Goal: Transaction & Acquisition: Subscribe to service/newsletter

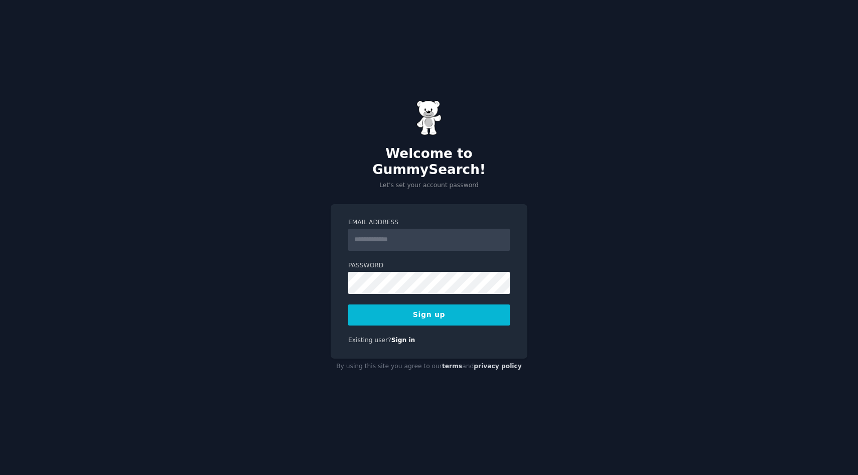
click at [387, 233] on input "Email Address" at bounding box center [429, 240] width 162 height 22
click at [411, 229] on input "Email Address" at bounding box center [429, 240] width 162 height 22
click at [419, 234] on input "Email Address" at bounding box center [429, 240] width 162 height 22
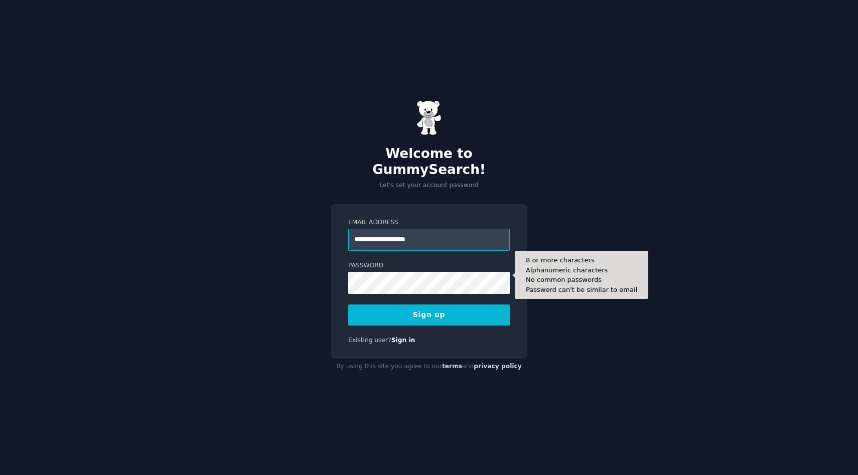
type input "**********"
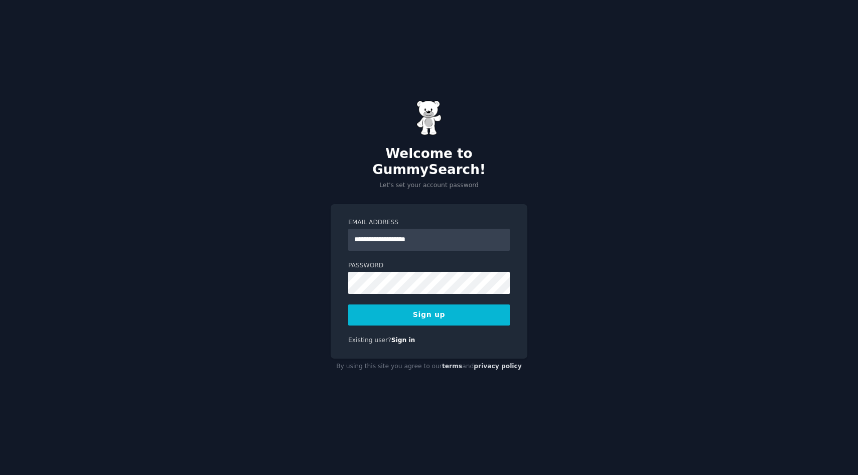
click at [414, 288] on form "**********" at bounding box center [429, 271] width 162 height 107
click at [493, 313] on button "Sign up" at bounding box center [429, 315] width 162 height 21
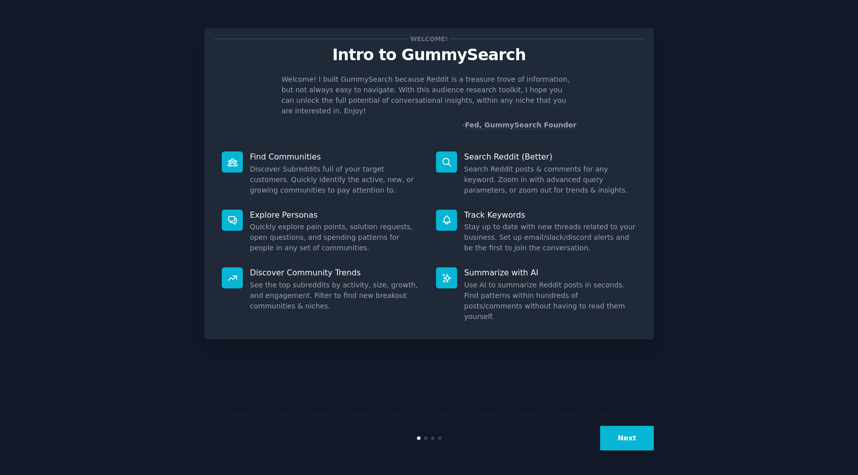
click at [633, 443] on button "Next" at bounding box center [627, 438] width 54 height 25
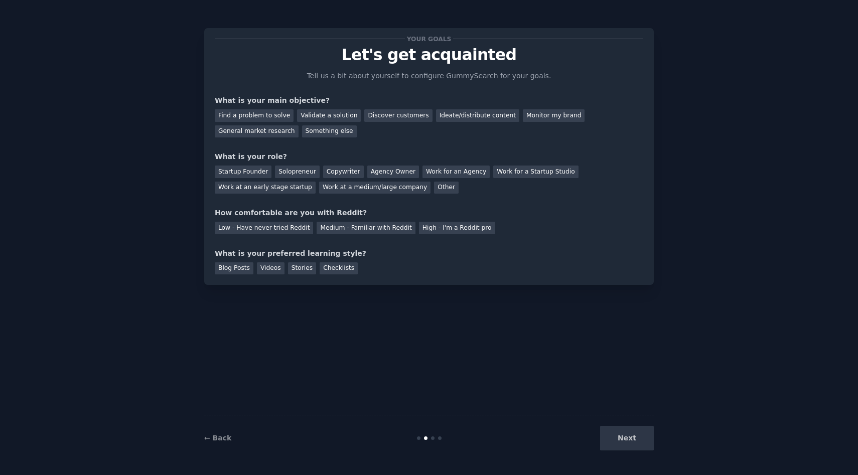
click at [633, 443] on div "Next" at bounding box center [579, 438] width 150 height 25
click at [224, 436] on link "← Back" at bounding box center [217, 438] width 27 height 8
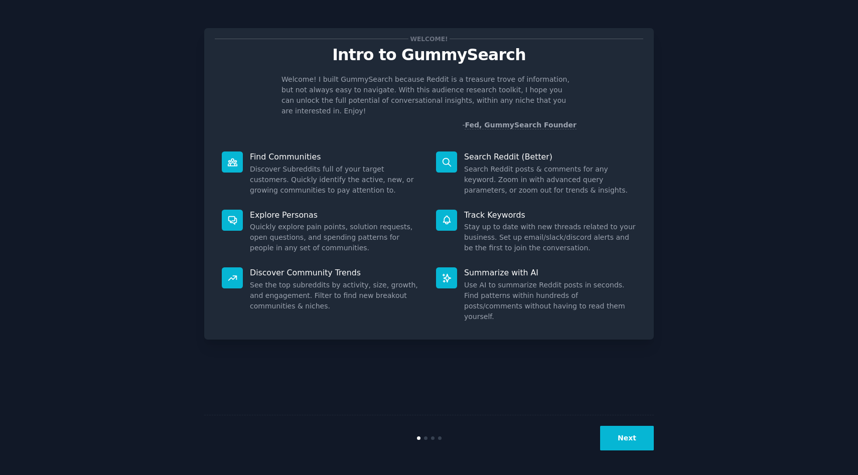
click at [631, 449] on button "Next" at bounding box center [627, 438] width 54 height 25
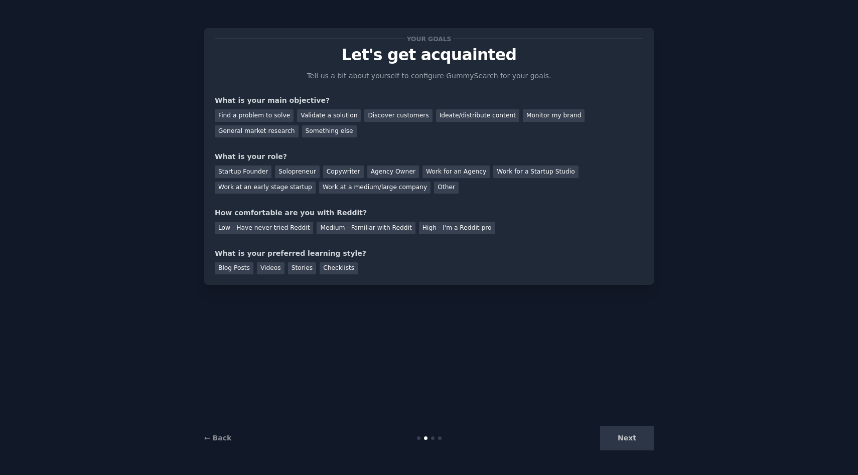
click at [626, 440] on div "Next" at bounding box center [579, 438] width 150 height 25
click at [401, 119] on div "Discover customers" at bounding box center [398, 115] width 68 height 13
click at [345, 116] on div "Validate a solution" at bounding box center [329, 115] width 64 height 13
click at [274, 266] on div "Videos" at bounding box center [271, 268] width 28 height 13
click at [287, 230] on div "Low - Have never tried Reddit" at bounding box center [264, 228] width 98 height 13
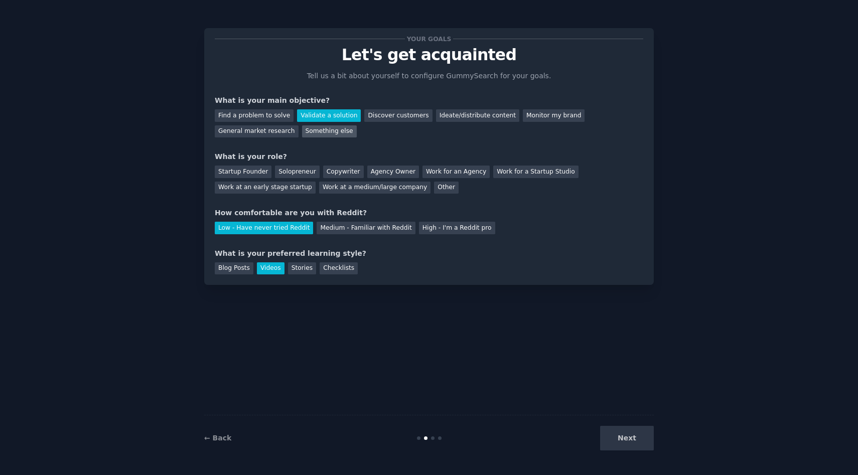
click at [327, 133] on div "Something else" at bounding box center [329, 131] width 55 height 13
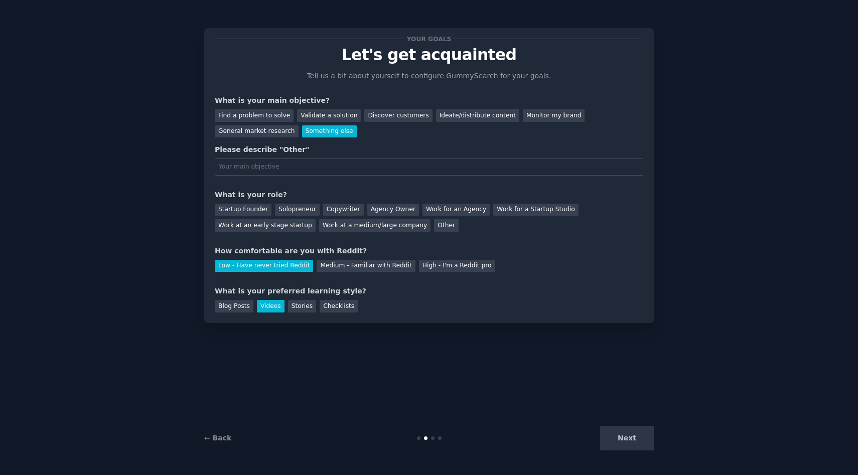
click at [391, 109] on div "Find a problem to solve Validate a solution Discover customers Ideate/distribut…" at bounding box center [429, 122] width 428 height 32
click at [394, 115] on div "Discover customers" at bounding box center [398, 115] width 68 height 13
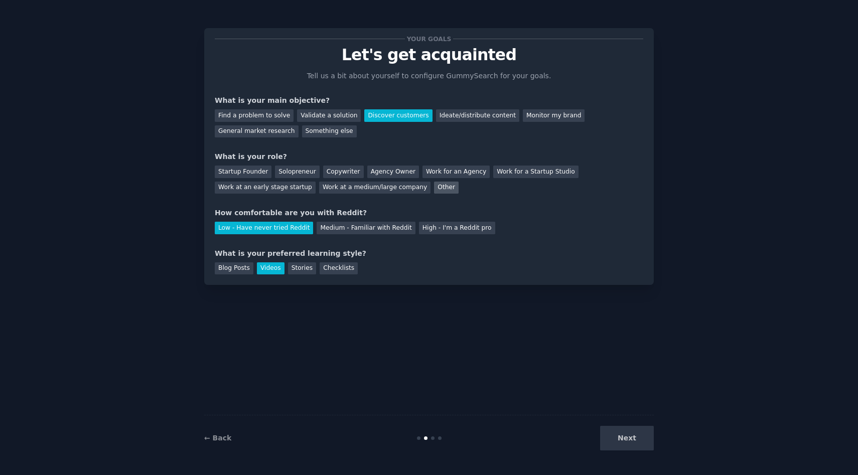
click at [434, 188] on div "Other" at bounding box center [446, 188] width 25 height 13
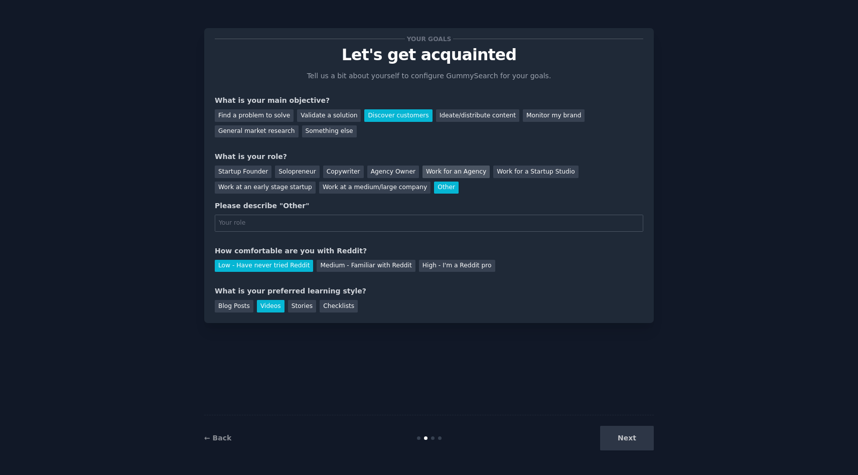
click at [438, 173] on div "Work for an Agency" at bounding box center [455, 172] width 67 height 13
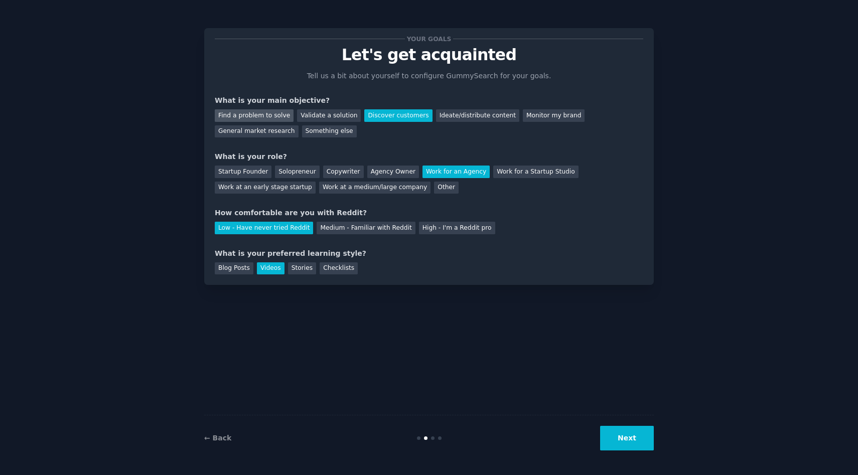
click at [260, 117] on div "Find a problem to solve" at bounding box center [254, 115] width 79 height 13
click at [374, 121] on div "Discover customers" at bounding box center [398, 115] width 68 height 13
click at [256, 175] on div "Startup Founder" at bounding box center [243, 172] width 57 height 13
click at [627, 430] on button "Next" at bounding box center [627, 438] width 54 height 25
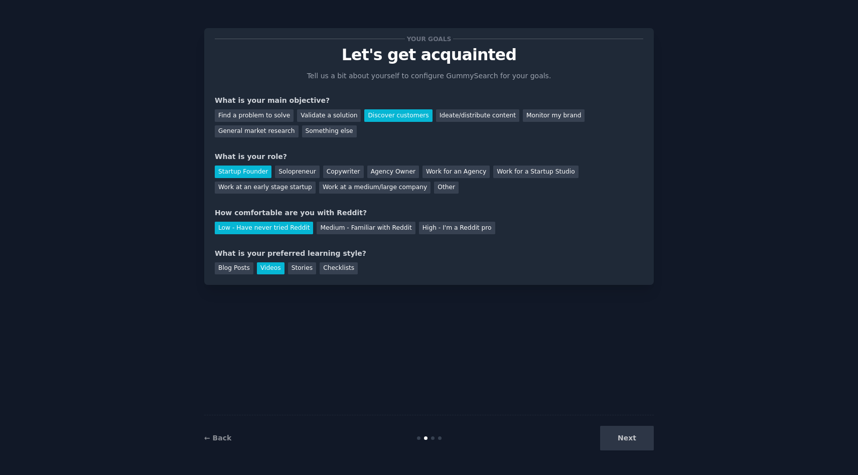
click at [629, 442] on div "Next" at bounding box center [579, 438] width 150 height 25
click at [618, 431] on div "Next" at bounding box center [579, 438] width 150 height 25
click at [618, 436] on div "Next" at bounding box center [579, 438] width 150 height 25
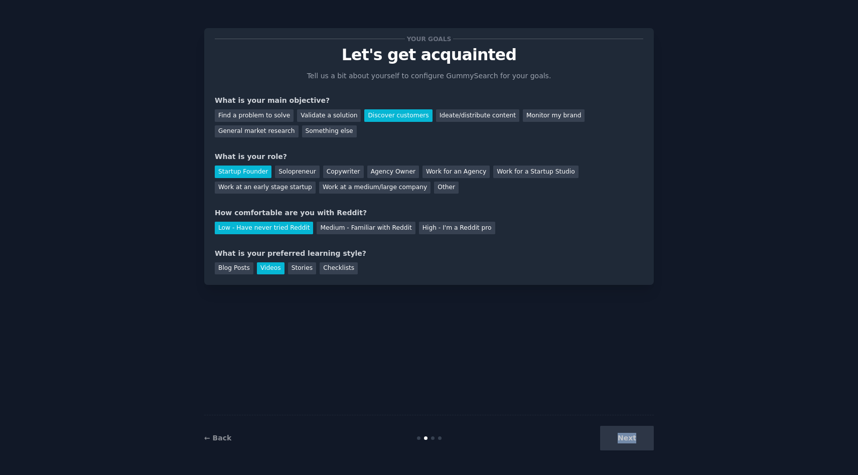
click at [617, 436] on div "Next" at bounding box center [579, 438] width 150 height 25
click at [567, 196] on div "Your goals Let's get acquainted Tell us a bit about yourself to configure Gummy…" at bounding box center [429, 157] width 428 height 236
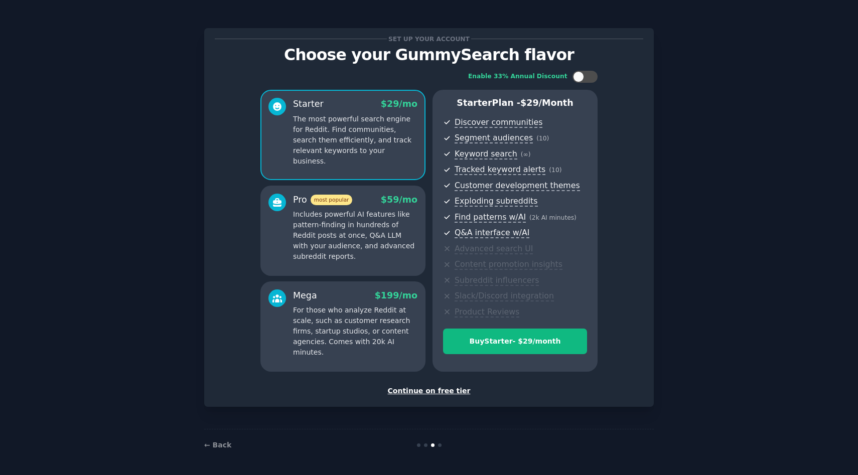
click at [413, 390] on div "Continue on free tier" at bounding box center [429, 391] width 428 height 11
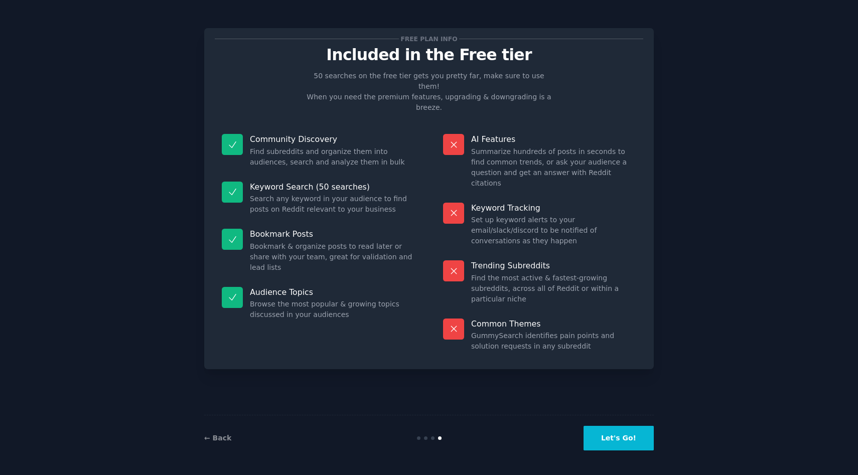
click at [613, 443] on button "Let's Go!" at bounding box center [618, 438] width 70 height 25
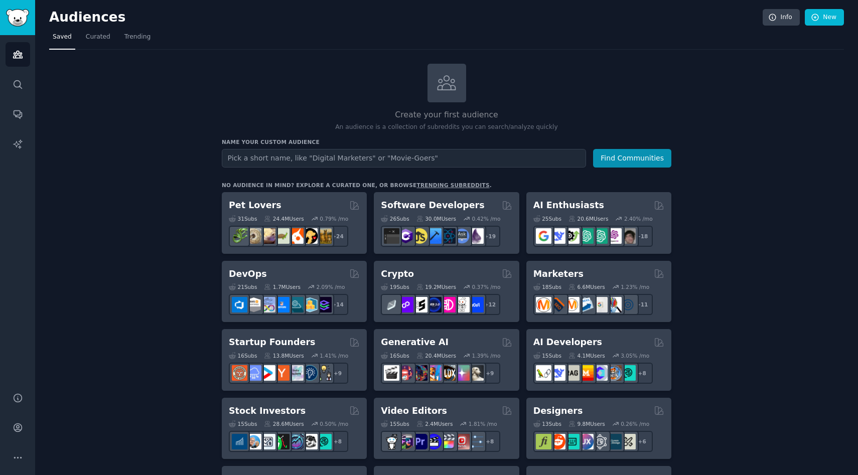
click at [640, 73] on div "Create your first audience An audience is a collection of subreddits you can se…" at bounding box center [446, 98] width 449 height 68
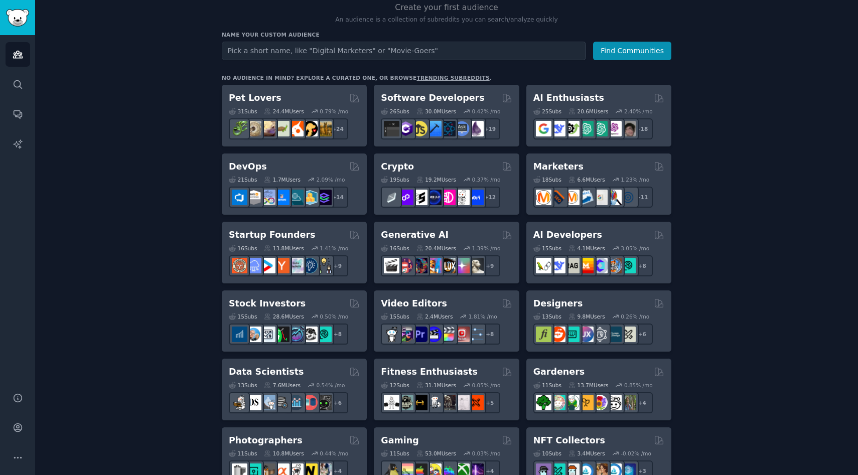
scroll to position [105, 0]
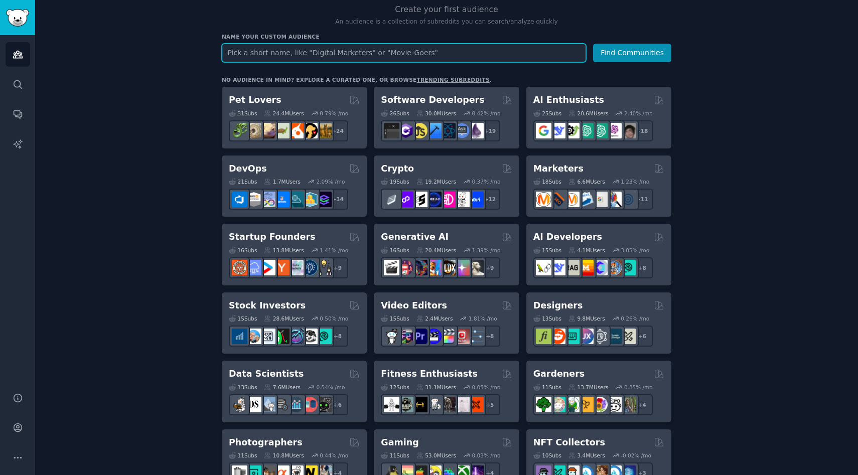
click at [481, 54] on input "text" at bounding box center [404, 53] width 364 height 19
type input "frustration finder"
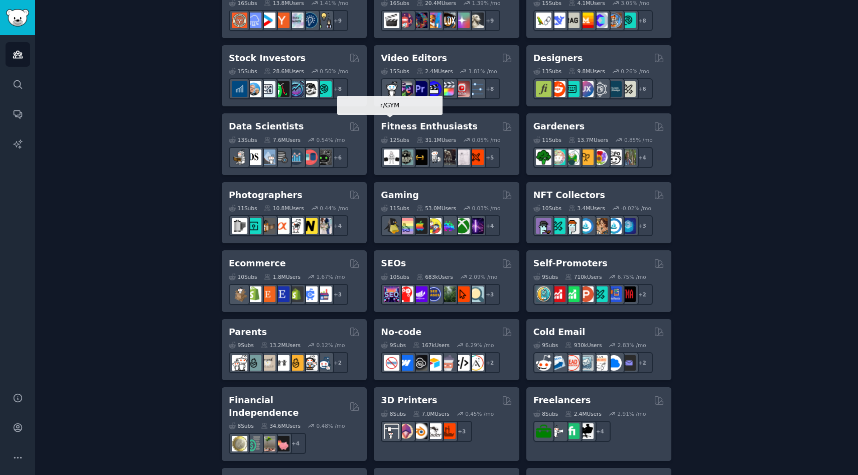
scroll to position [379, 0]
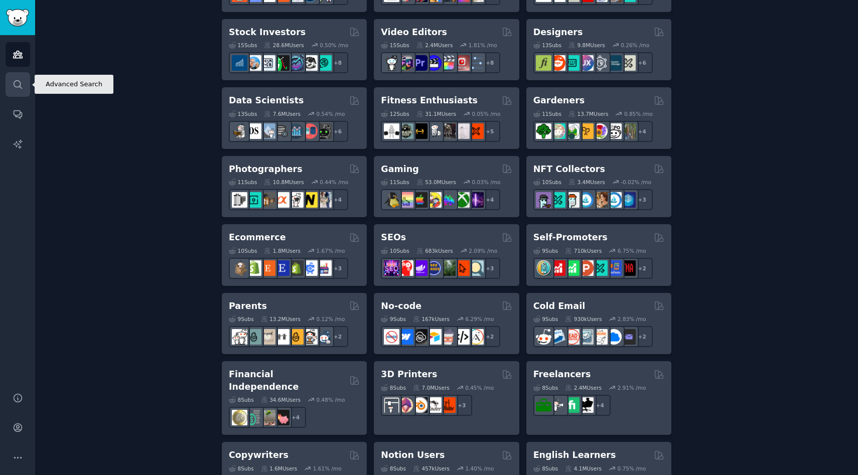
click at [24, 87] on link "Search" at bounding box center [18, 84] width 25 height 25
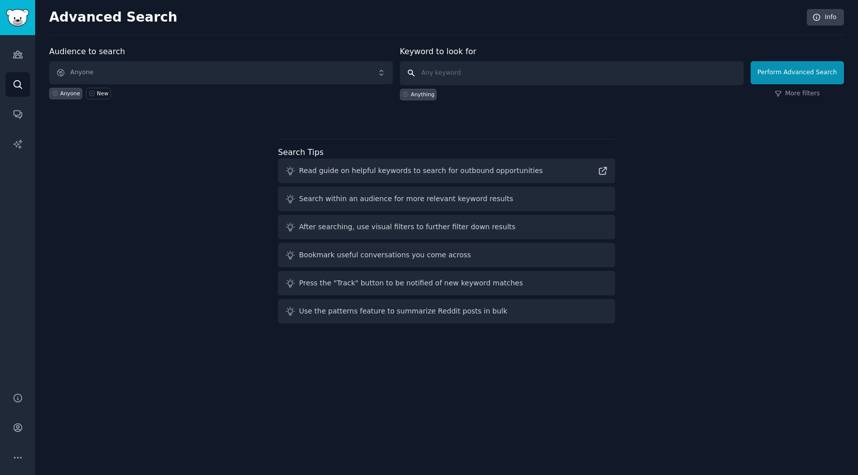
click at [482, 76] on input "text" at bounding box center [572, 73] width 344 height 24
paste input "frustration finder"
type input "frustration finder"
click at [772, 72] on button "Perform Advanced Search" at bounding box center [796, 72] width 93 height 23
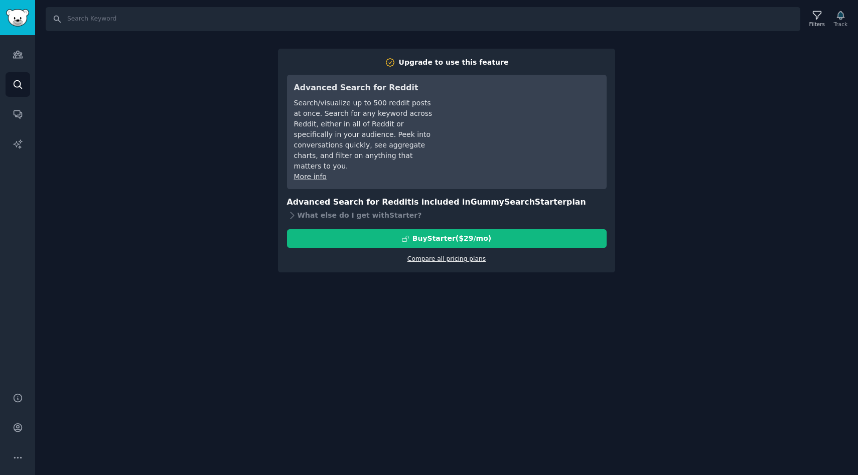
click at [472, 255] on link "Compare all pricing plans" at bounding box center [446, 258] width 78 height 7
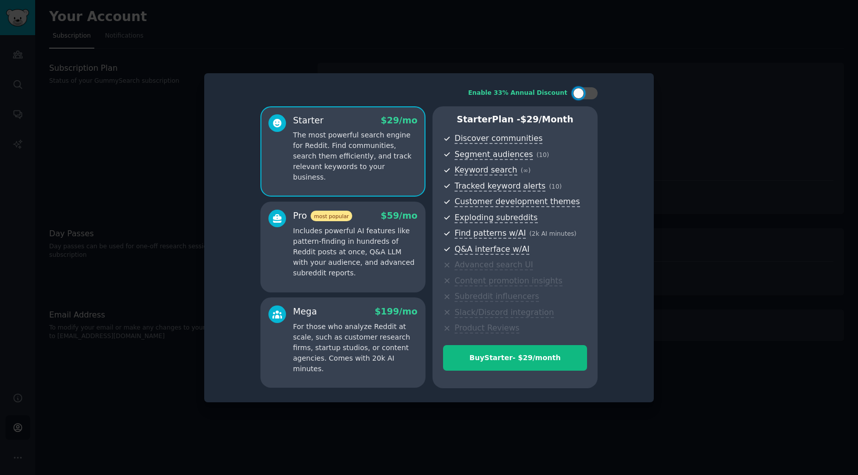
click at [690, 89] on div at bounding box center [429, 237] width 858 height 475
click at [479, 44] on div at bounding box center [429, 237] width 858 height 475
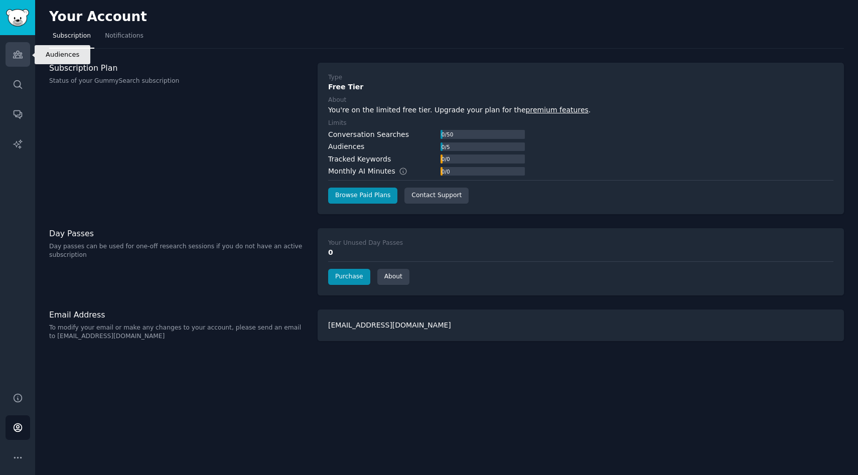
click at [20, 54] on icon "Sidebar" at bounding box center [17, 54] width 9 height 7
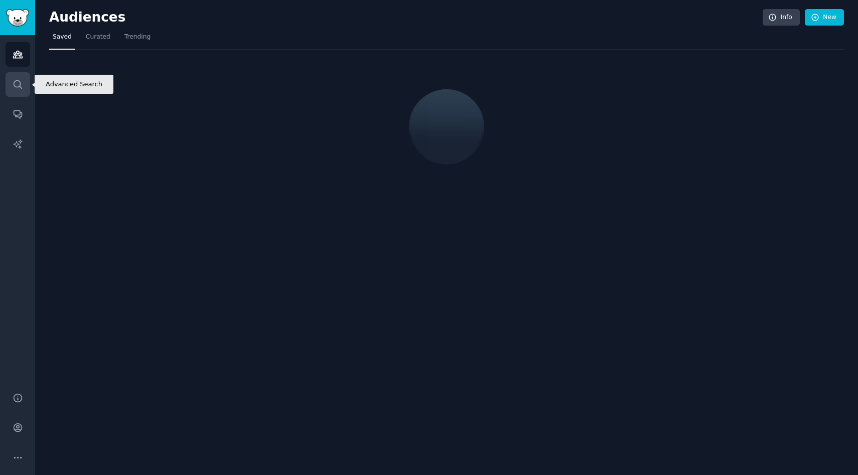
click at [24, 81] on link "Search" at bounding box center [18, 84] width 25 height 25
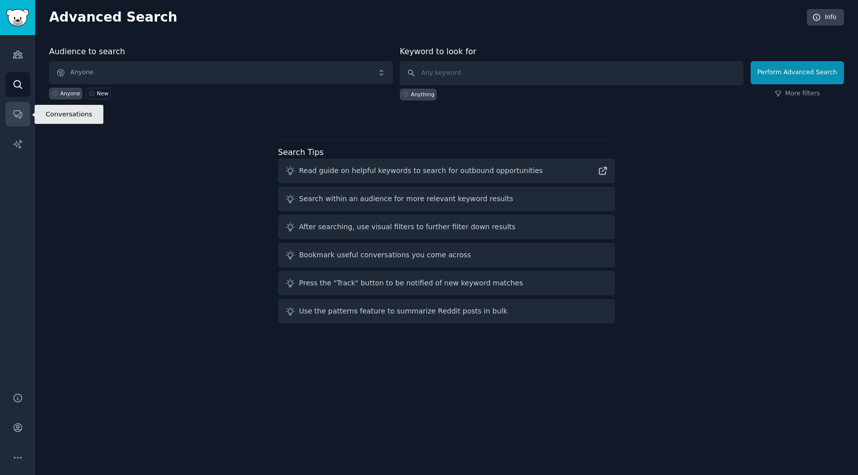
click at [23, 112] on icon "Sidebar" at bounding box center [18, 114] width 11 height 11
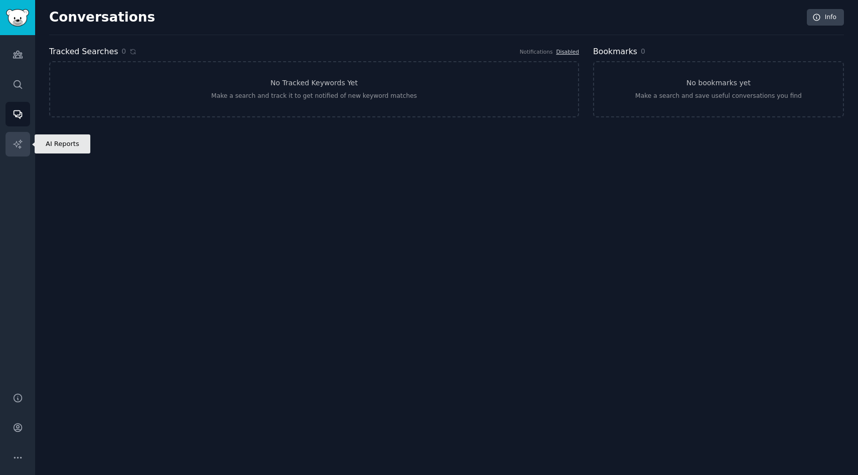
click at [21, 144] on icon "Sidebar" at bounding box center [18, 144] width 11 height 11
